Goal: Navigation & Orientation: Find specific page/section

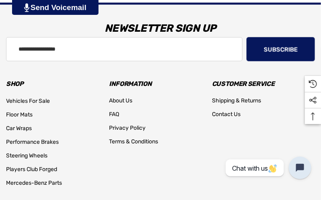
scroll to position [398, 0]
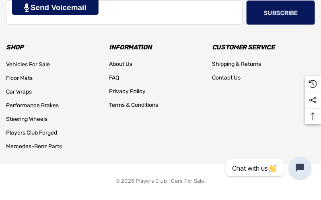
click at [33, 63] on span "Vehicles For Sale" at bounding box center [28, 64] width 44 height 7
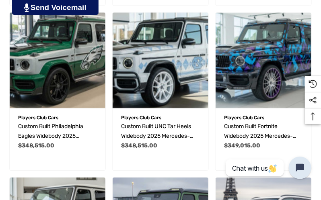
scroll to position [402, 0]
